Goal: Check status

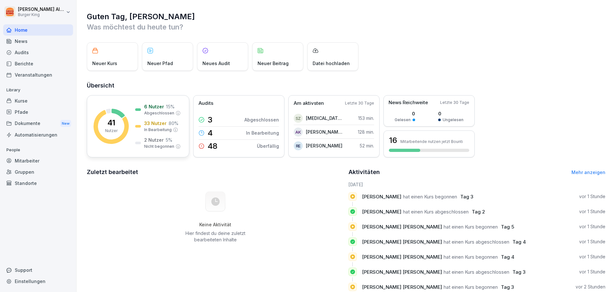
click at [110, 127] on p "41" at bounding box center [111, 123] width 8 height 8
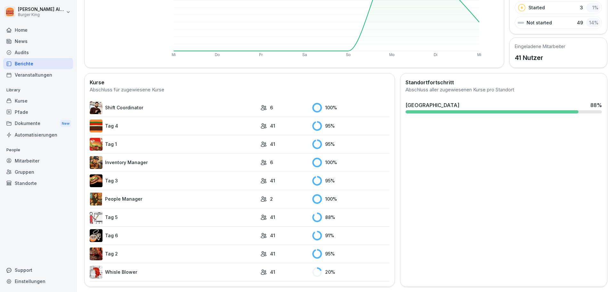
scroll to position [118, 0]
click at [164, 271] on link "Whisle Blower" at bounding box center [173, 271] width 167 height 13
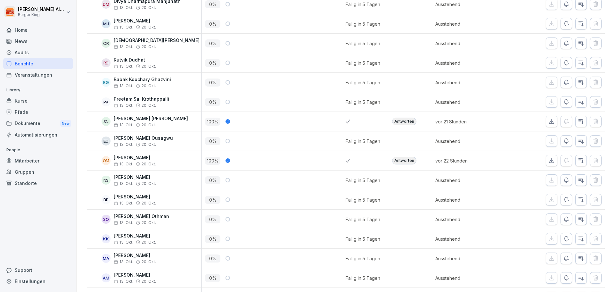
scroll to position [263, 0]
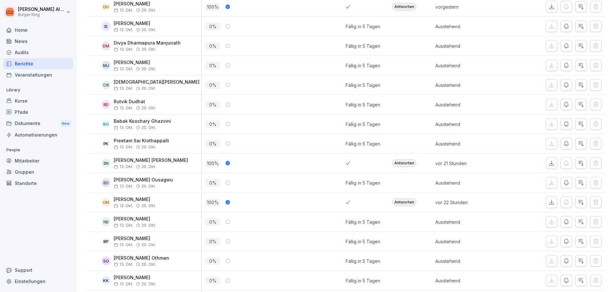
click at [25, 35] on div "Home" at bounding box center [38, 29] width 70 height 11
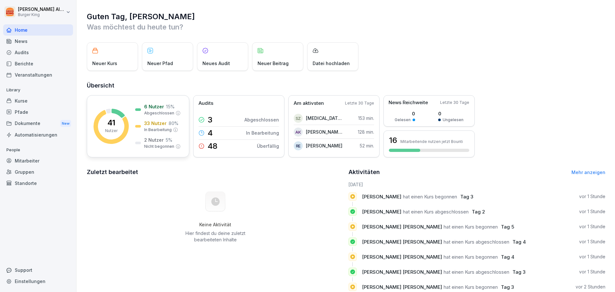
click at [113, 126] on p "41" at bounding box center [111, 123] width 8 height 8
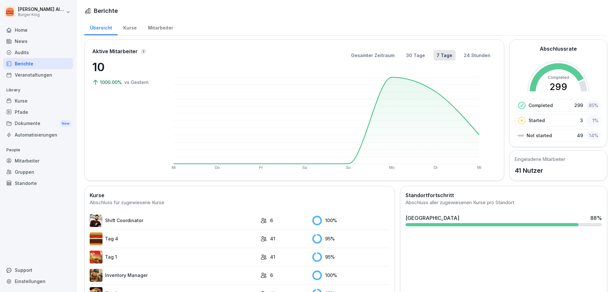
scroll to position [118, 0]
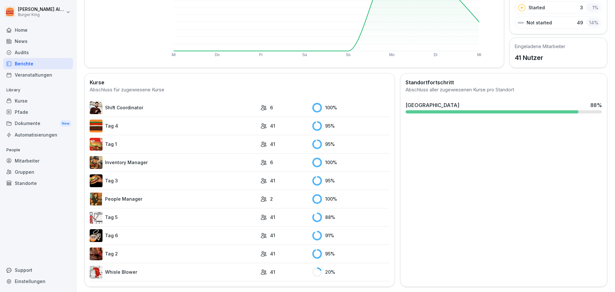
click at [116, 175] on link "Tag 3" at bounding box center [173, 180] width 167 height 13
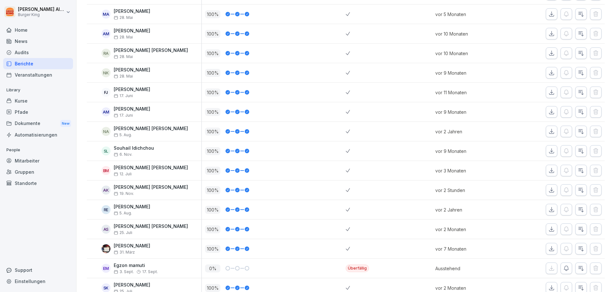
scroll to position [648, 0]
